Goal: Information Seeking & Learning: Compare options

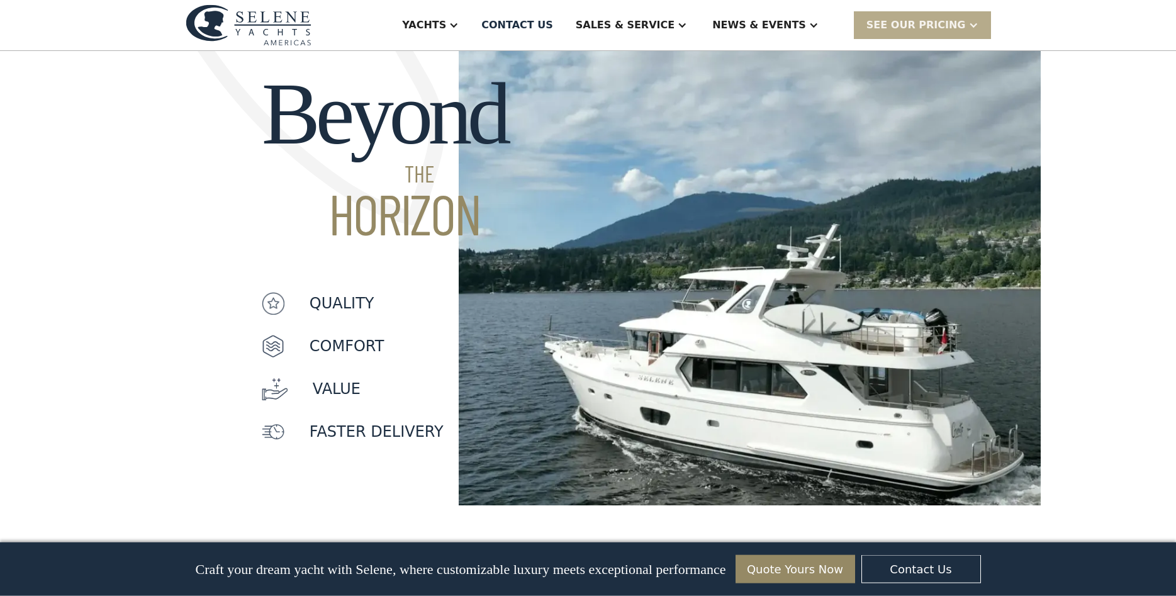
scroll to position [963, 0]
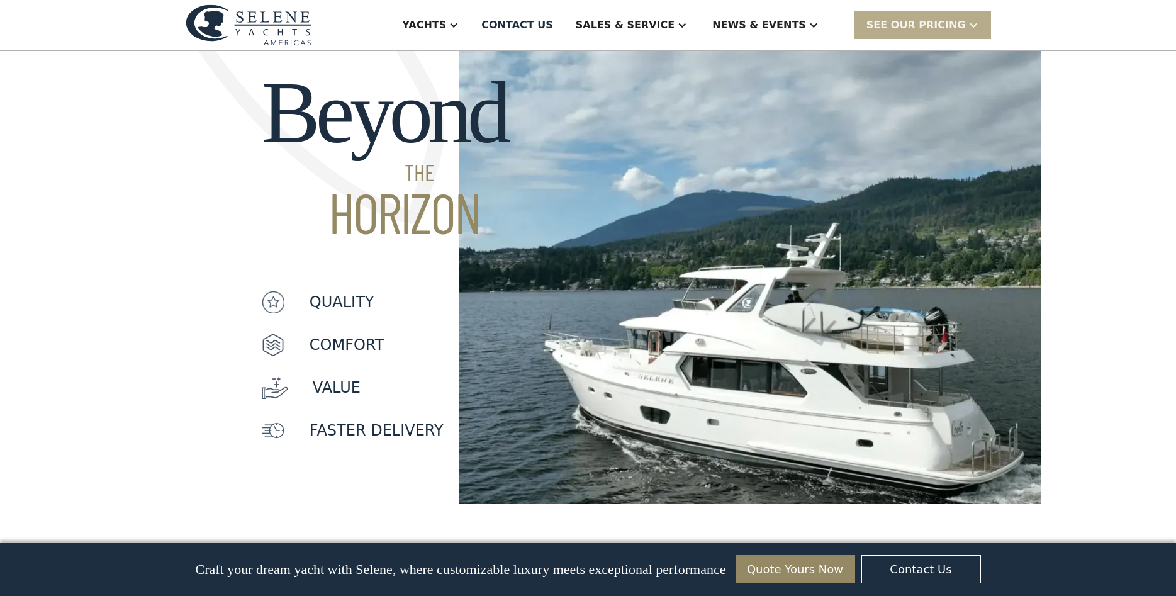
click at [641, 297] on img at bounding box center [750, 259] width 583 height 490
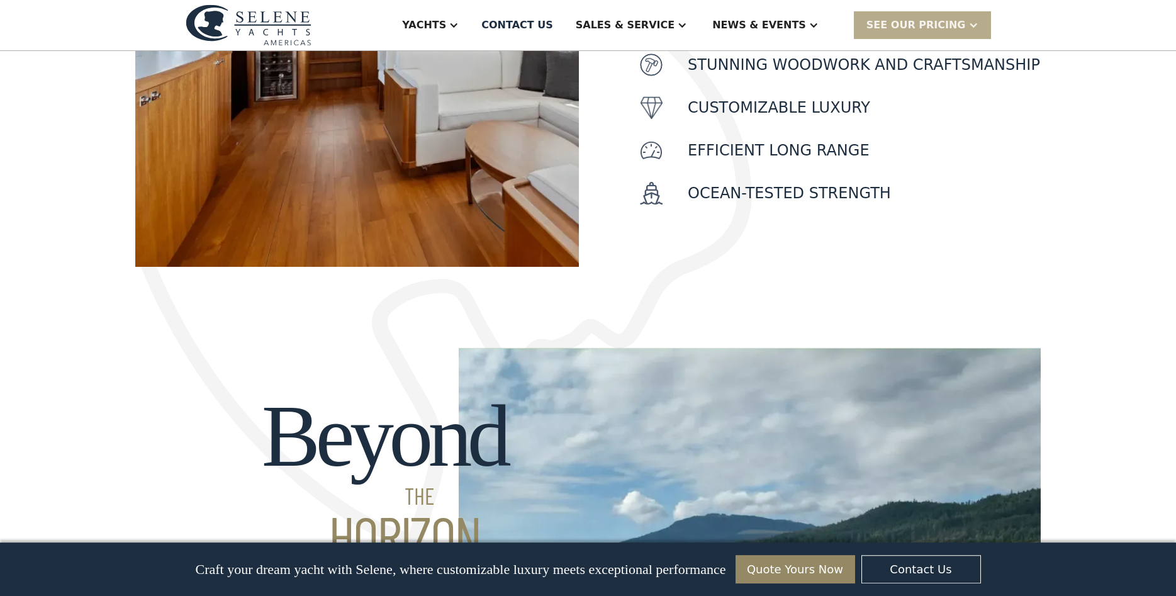
scroll to position [578, 0]
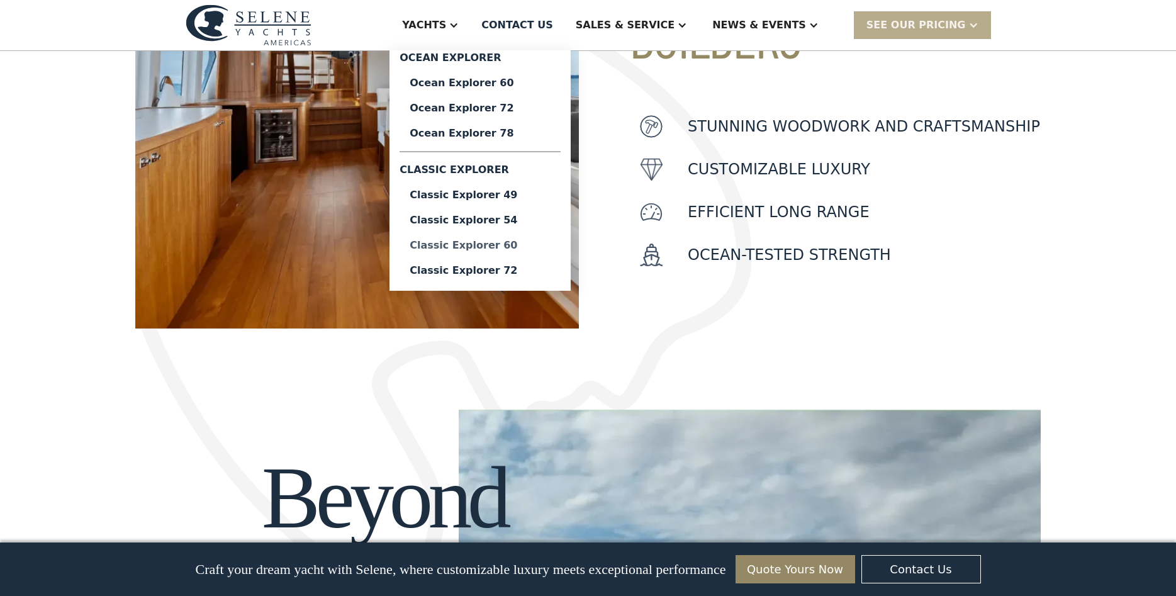
click at [541, 247] on div "Classic Explorer 60" at bounding box center [480, 245] width 141 height 10
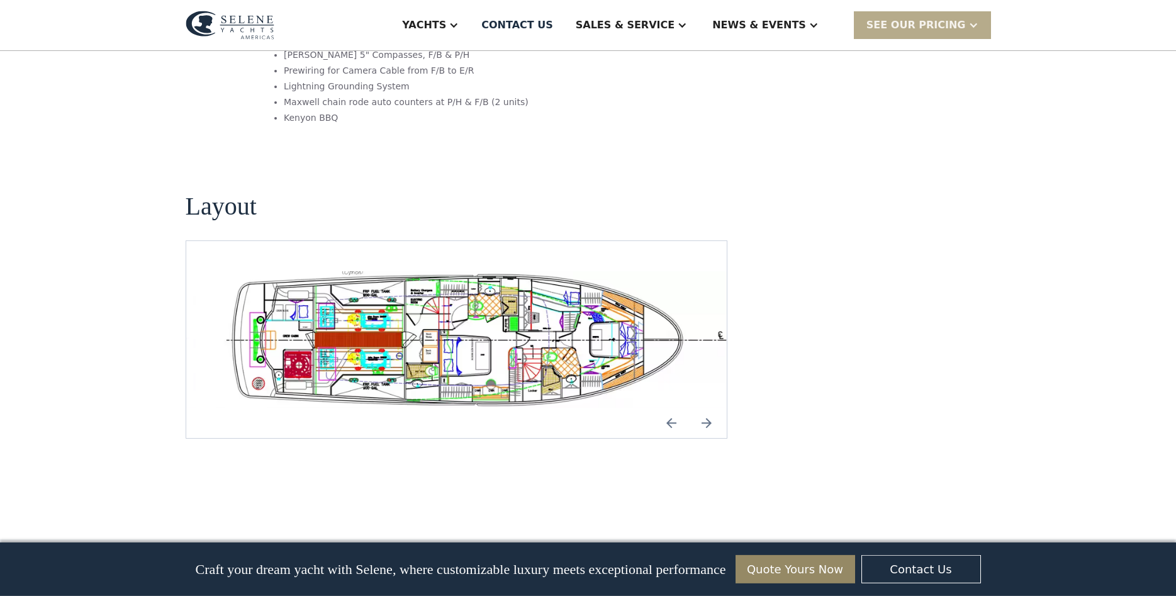
scroll to position [2376, 0]
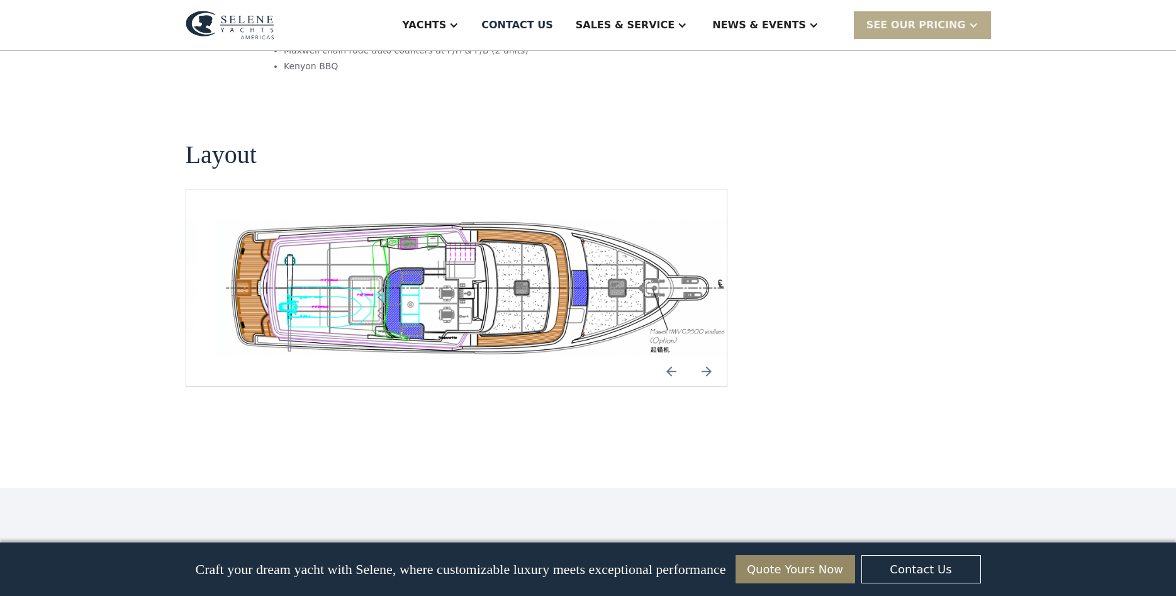
click at [670, 356] on img "Previous slide" at bounding box center [672, 371] width 30 height 30
click at [674, 356] on img "Previous slide" at bounding box center [672, 371] width 30 height 30
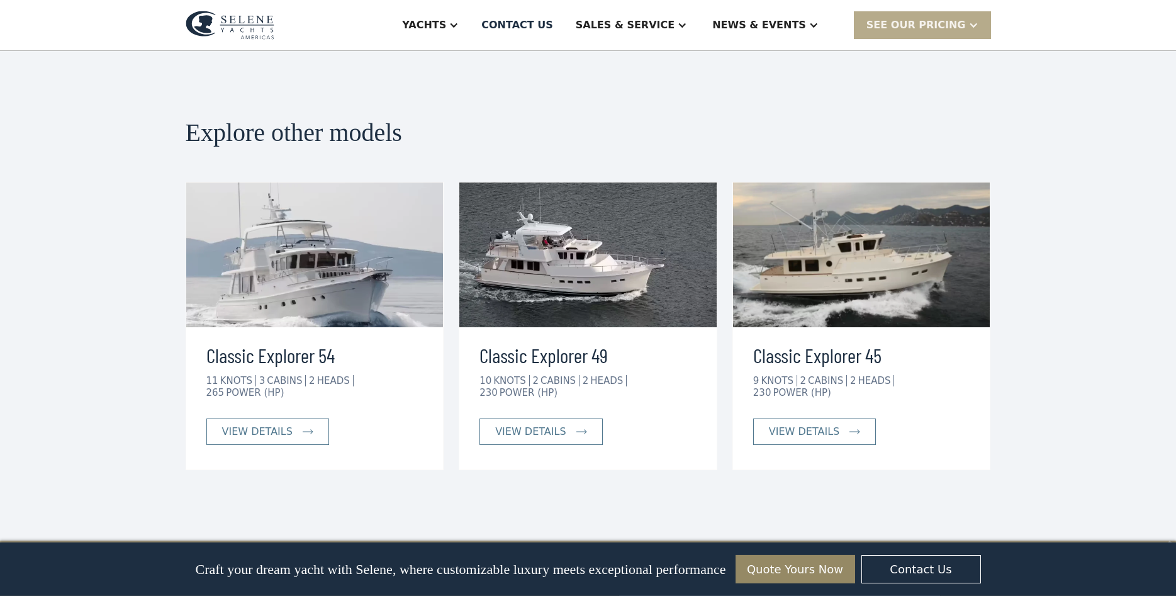
scroll to position [2824, 0]
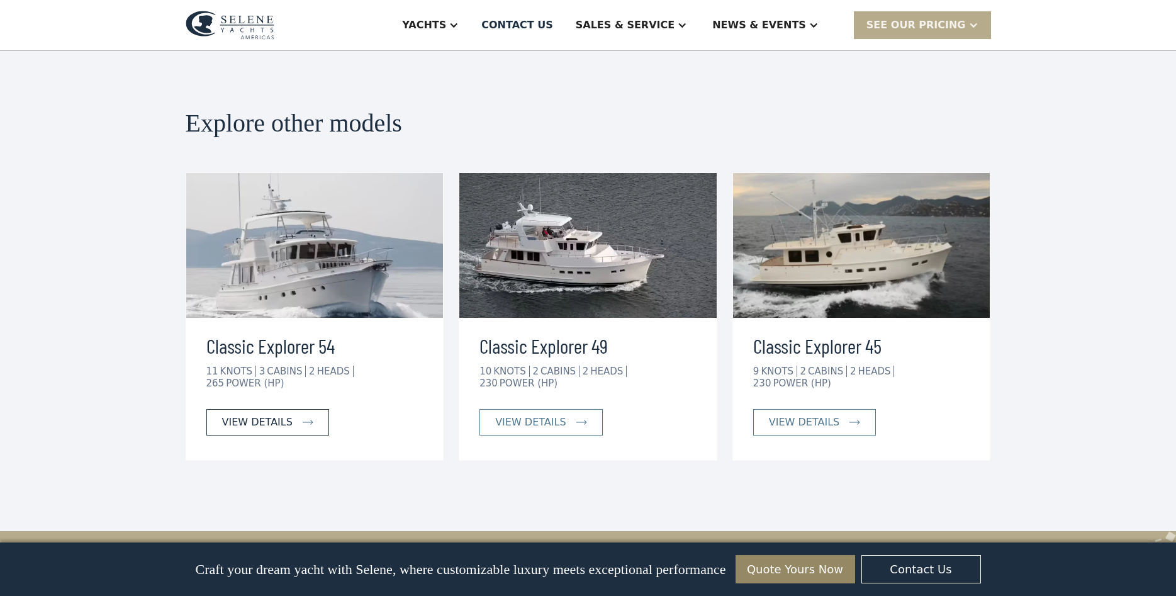
drag, startPoint x: 281, startPoint y: 349, endPoint x: 293, endPoint y: 350, distance: 11.4
click at [285, 409] on link "view details" at bounding box center [267, 422] width 123 height 26
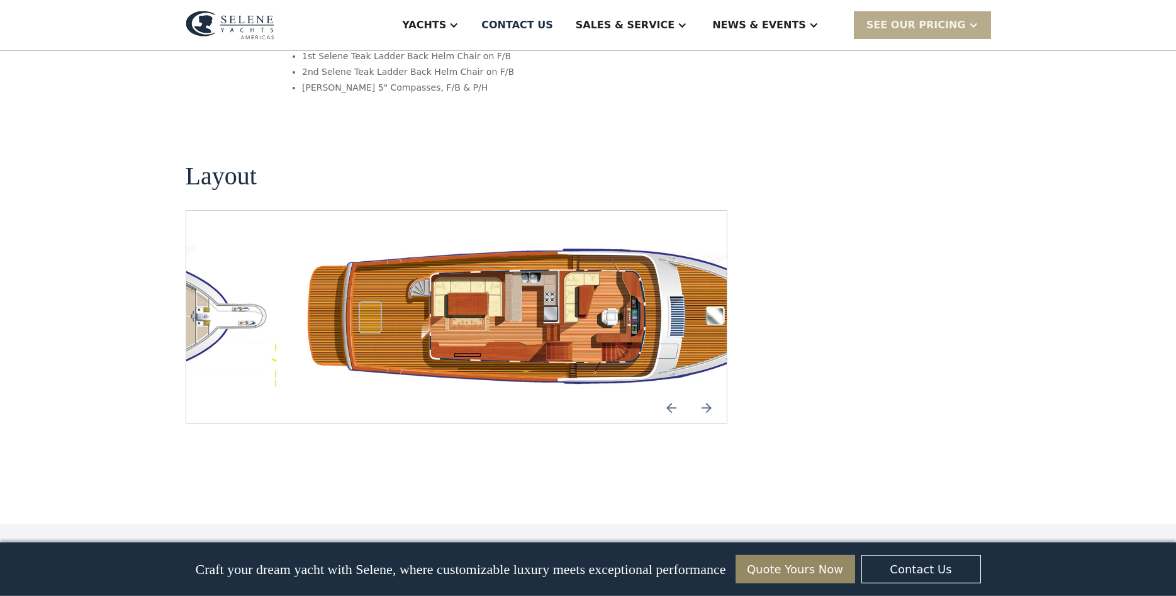
scroll to position [2247, 0]
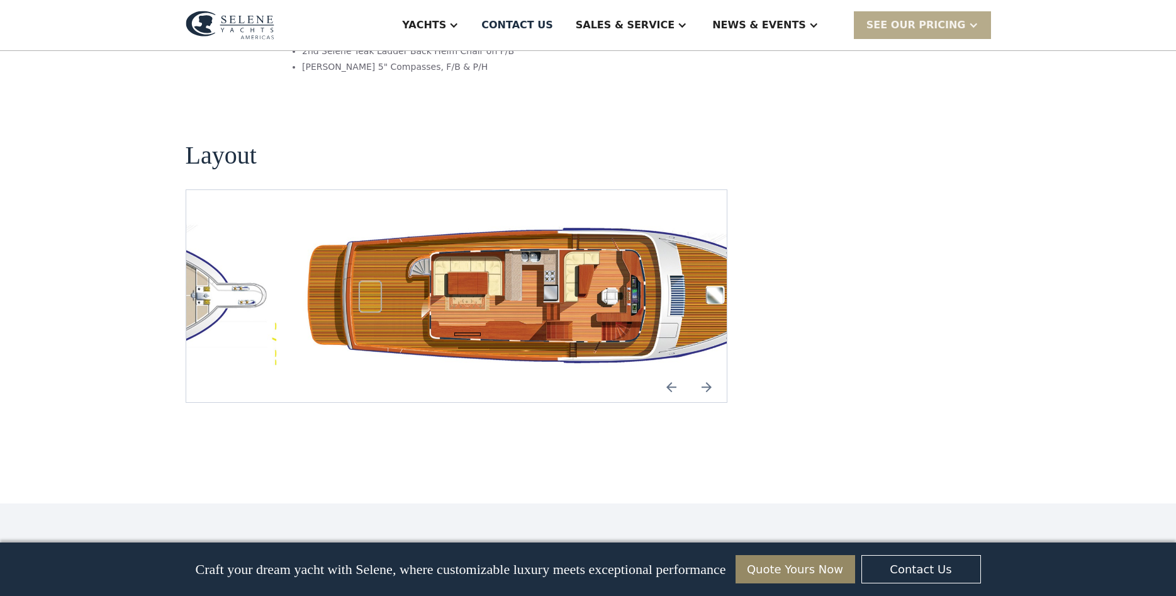
click at [703, 372] on img "Next slide" at bounding box center [707, 387] width 30 height 30
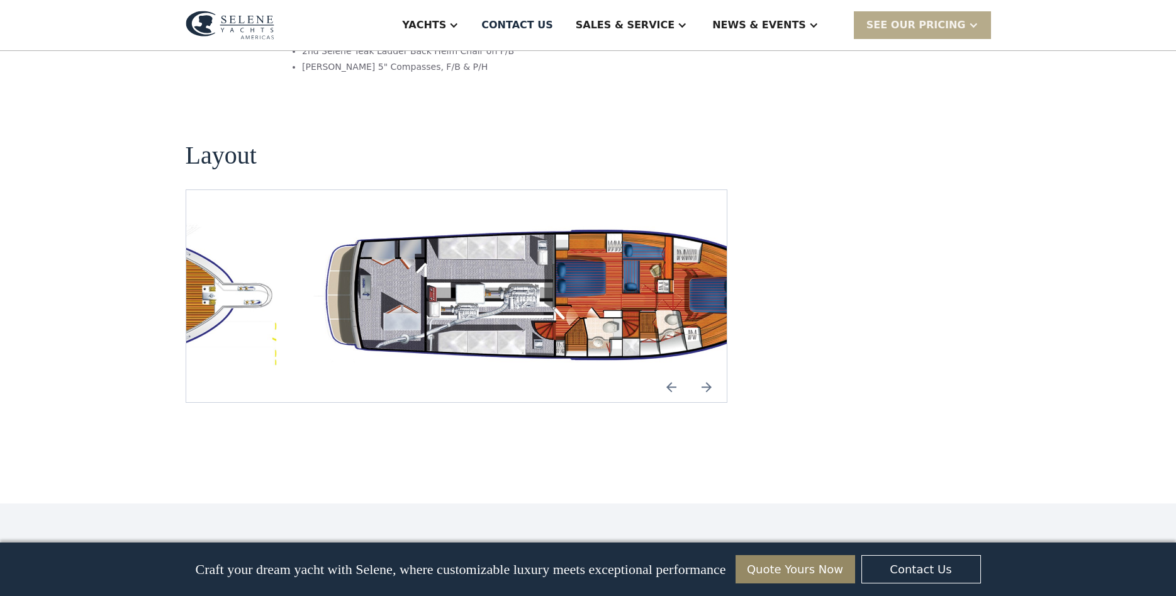
click at [601, 220] on img "open lightbox" at bounding box center [557, 296] width 521 height 152
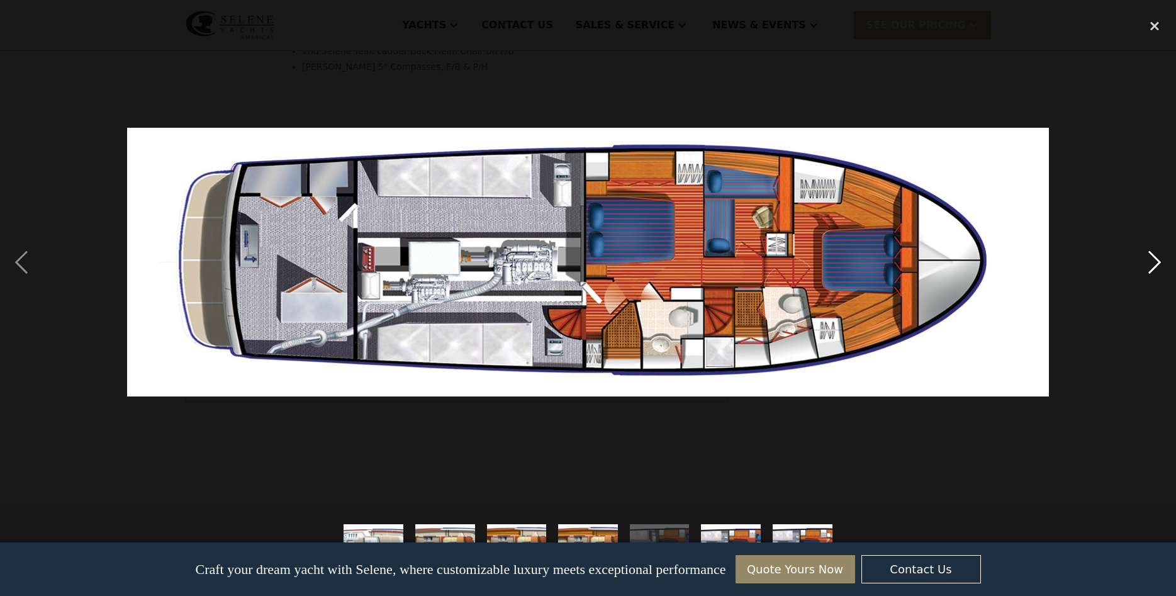
click at [1153, 266] on div "next image" at bounding box center [1155, 262] width 43 height 500
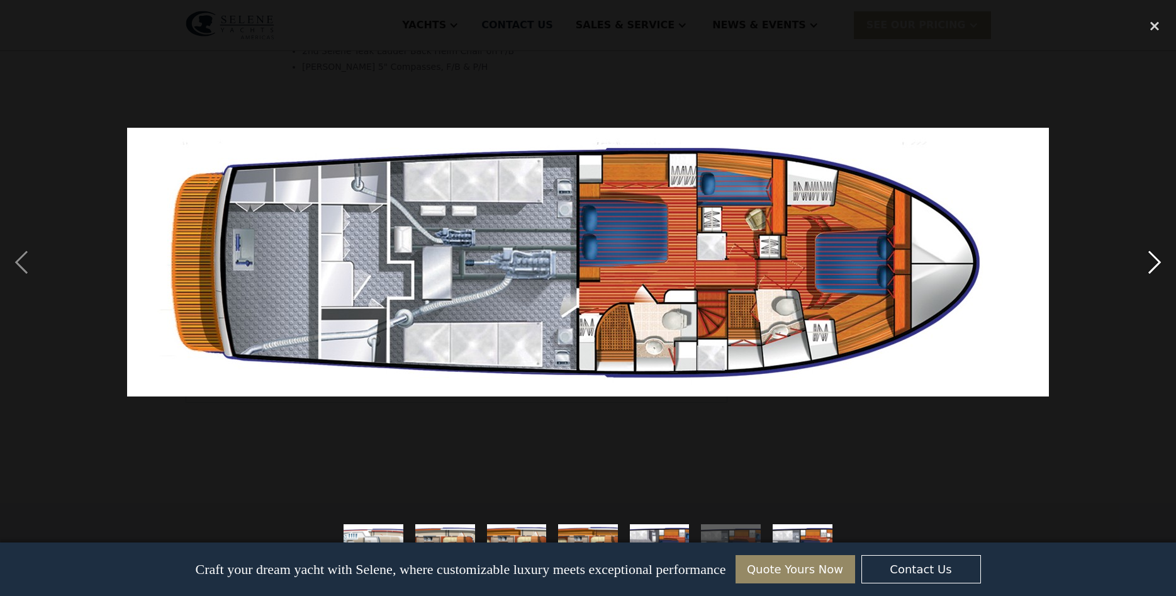
click at [1153, 266] on div "next image" at bounding box center [1155, 262] width 43 height 500
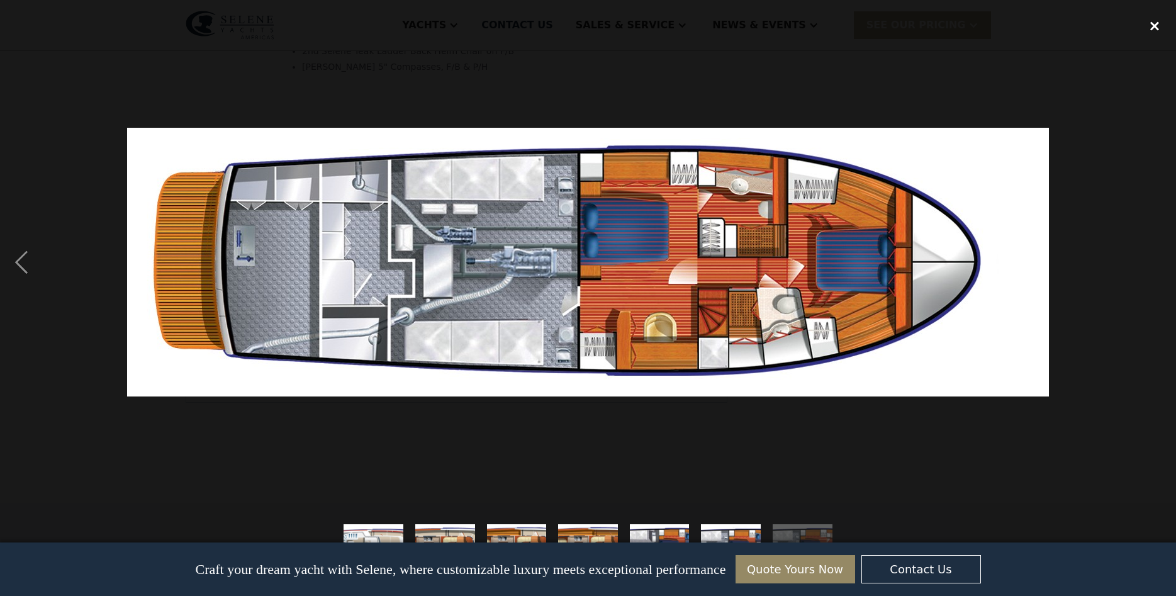
click at [1150, 25] on div "close lightbox" at bounding box center [1155, 26] width 43 height 28
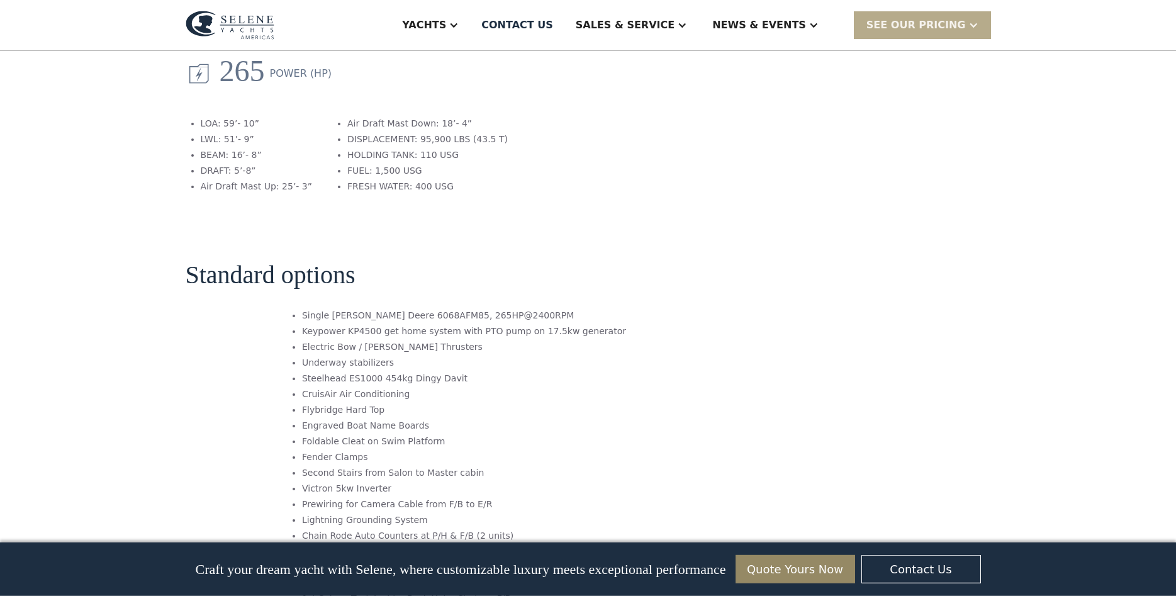
scroll to position [1669, 0]
